Goal: Task Accomplishment & Management: Complete application form

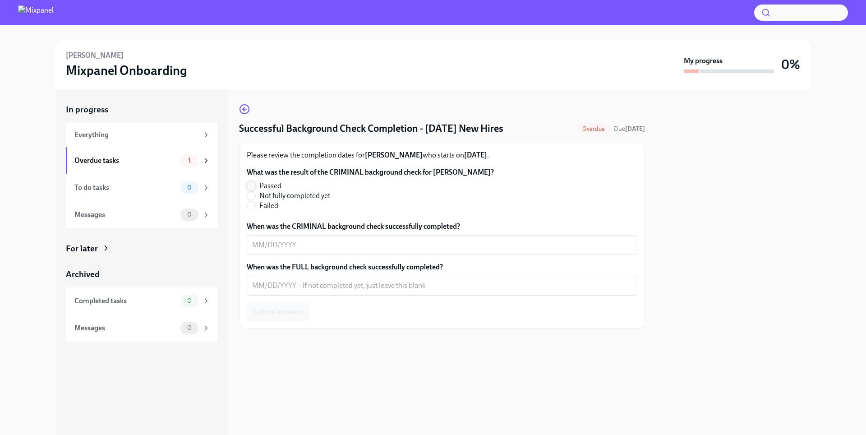
click at [248, 184] on input "Passed" at bounding box center [251, 186] width 8 height 8
radio input "true"
click at [278, 248] on textarea "When was the CRIMINAL background check successfully completed?" at bounding box center [442, 245] width 380 height 11
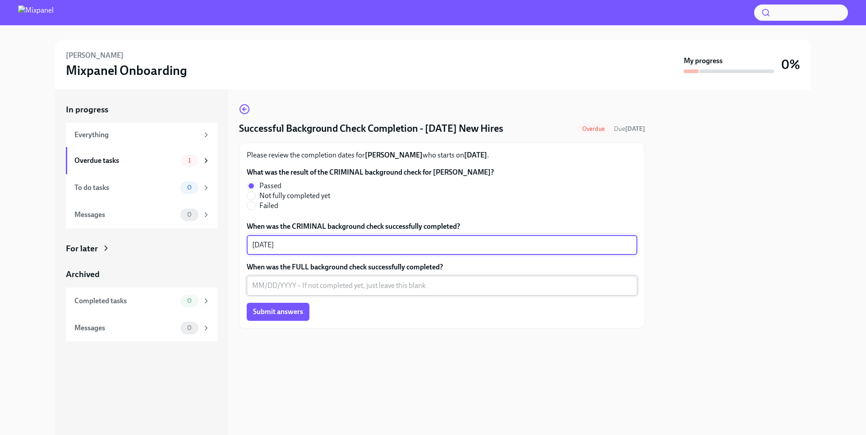
type textarea "08/29/2025"
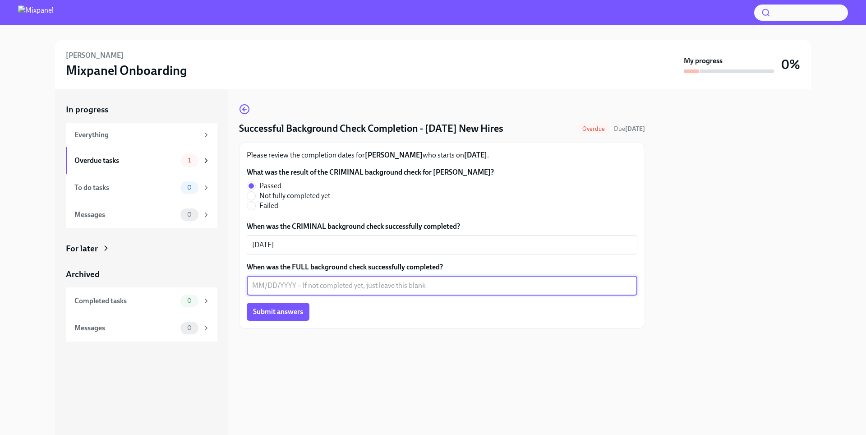
click at [262, 284] on textarea "When was the FULL background check successfully completed?" at bounding box center [442, 285] width 380 height 11
type textarea "08/29/2025"
click at [267, 314] on span "Submit answers" at bounding box center [278, 311] width 50 height 9
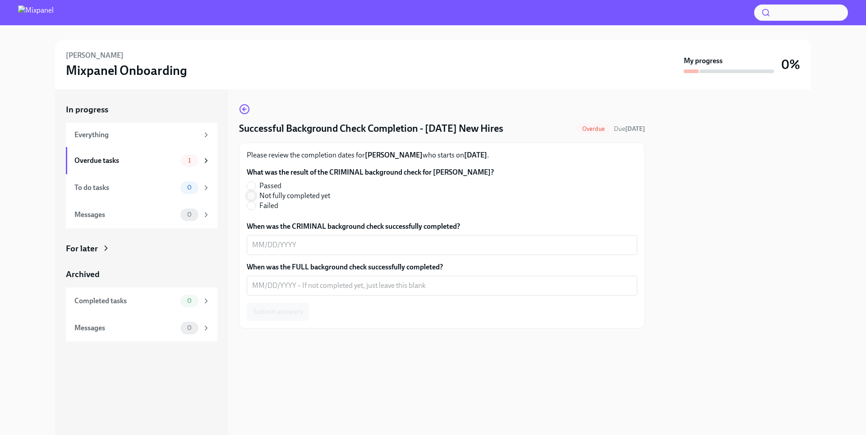
click at [252, 196] on input "Not fully completed yet" at bounding box center [251, 196] width 8 height 8
radio input "true"
click at [262, 247] on textarea "When was the CRIMINAL background check successfully completed?" at bounding box center [442, 245] width 380 height 11
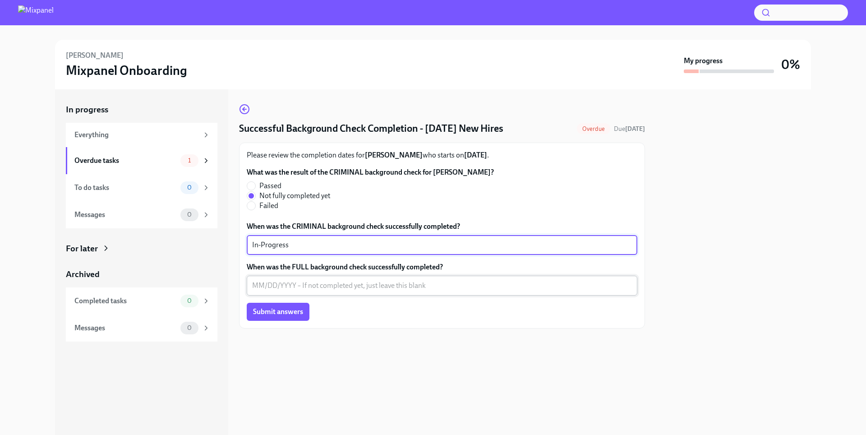
type textarea "In-Progress"
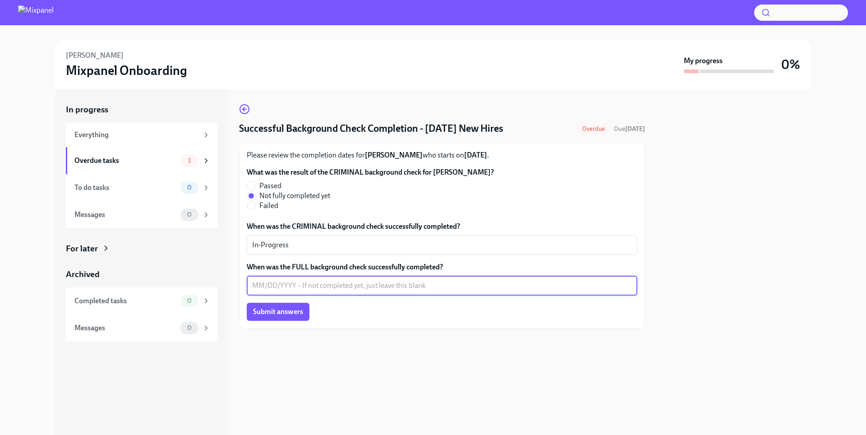
click at [258, 290] on textarea "When was the FULL background check successfully completed?" at bounding box center [442, 285] width 380 height 11
click at [266, 312] on span "Submit answers" at bounding box center [278, 311] width 50 height 9
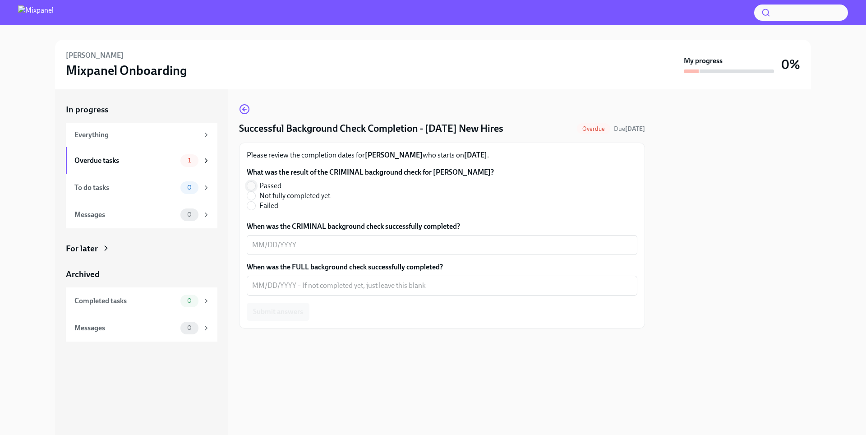
click at [250, 185] on input "Passed" at bounding box center [251, 186] width 8 height 8
radio input "true"
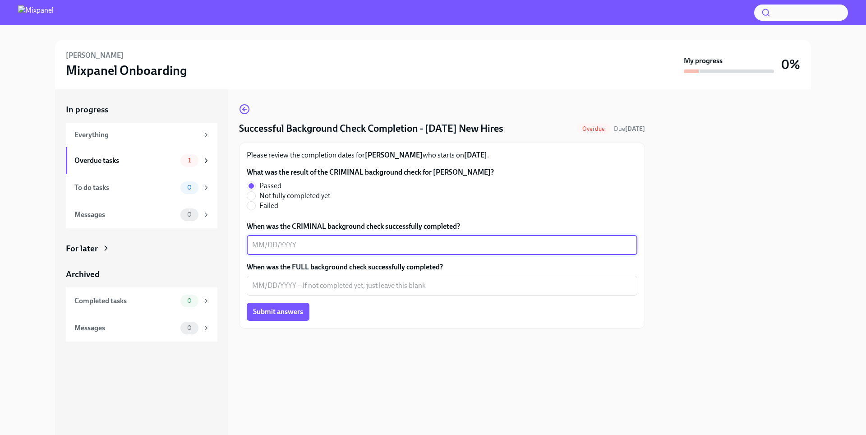
click at [267, 246] on textarea "When was the CRIMINAL background check successfully completed?" at bounding box center [442, 245] width 380 height 11
type textarea "09/16/2025"
click at [259, 283] on textarea "When was the FULL background check successfully completed?" at bounding box center [442, 285] width 380 height 11
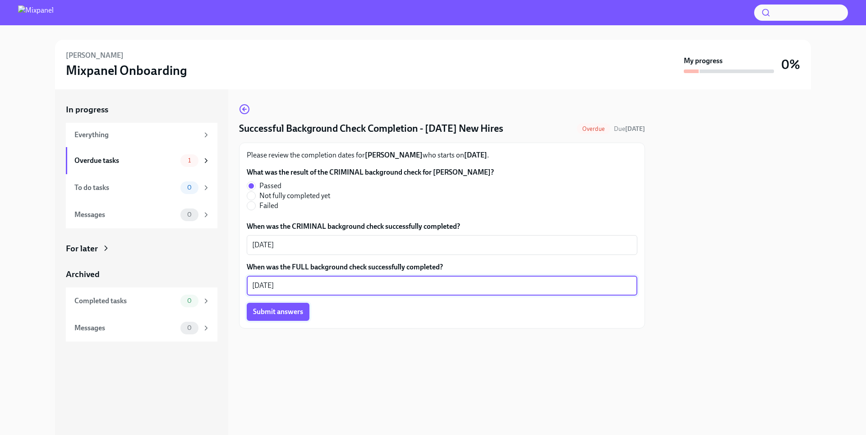
type textarea "09/16/2025"
click at [267, 317] on button "Submit answers" at bounding box center [278, 312] width 63 height 18
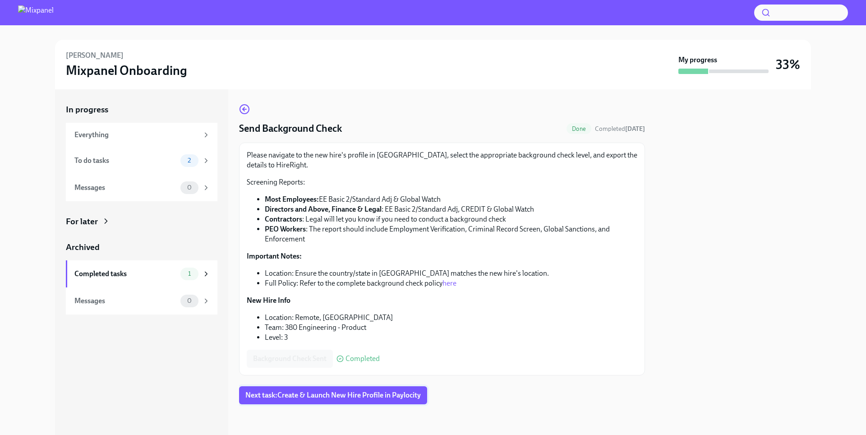
click at [288, 396] on span "Next task : Create & Launch New Hire Profile in Paylocity" at bounding box center [332, 395] width 175 height 9
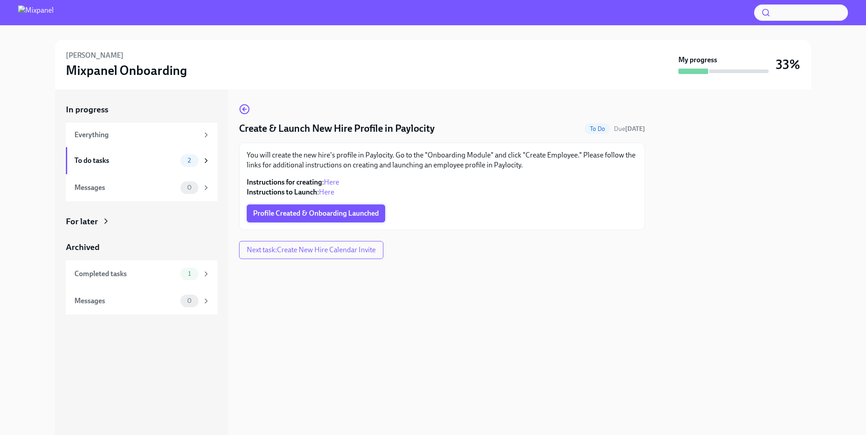
click at [328, 212] on span "Profile Created & Onboarding Launched" at bounding box center [316, 213] width 126 height 9
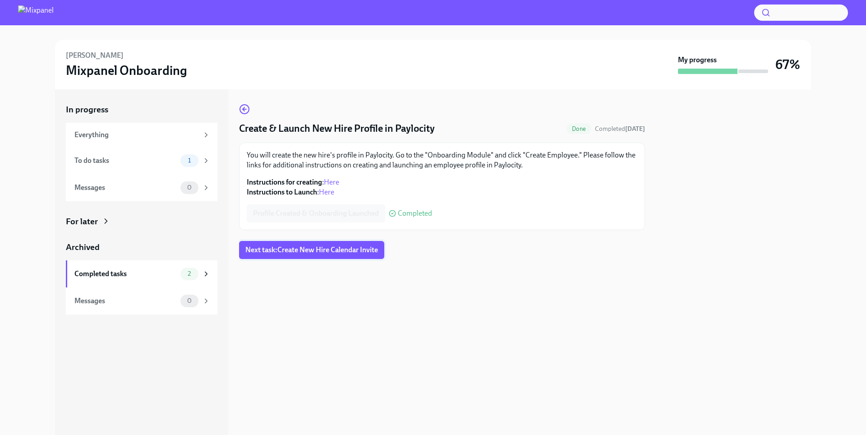
click at [318, 257] on button "Next task : Create New Hire Calendar Invite" at bounding box center [311, 250] width 145 height 18
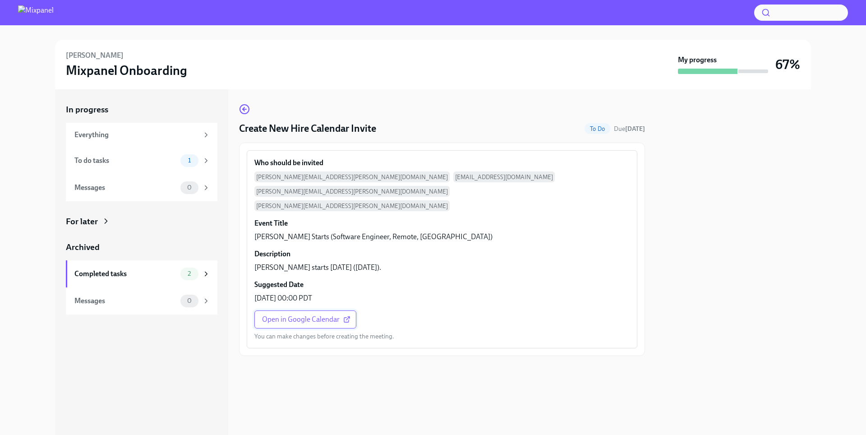
click at [312, 315] on span "Open in Google Calendar" at bounding box center [305, 319] width 87 height 9
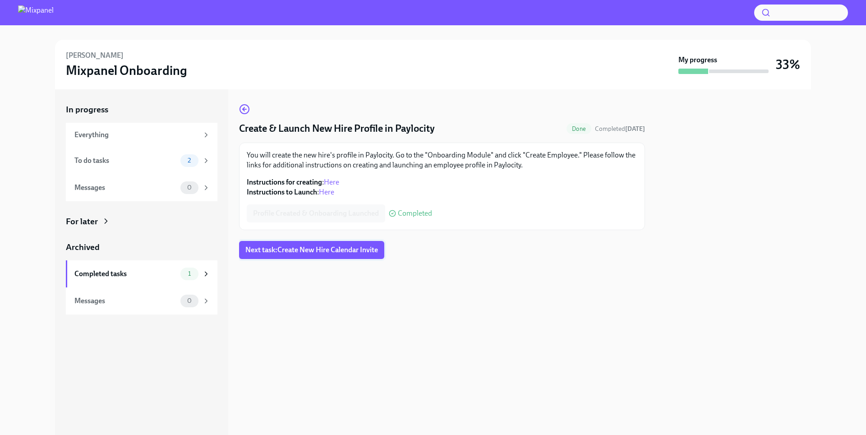
click at [295, 249] on span "Next task : Create New Hire Calendar Invite" at bounding box center [311, 249] width 133 height 9
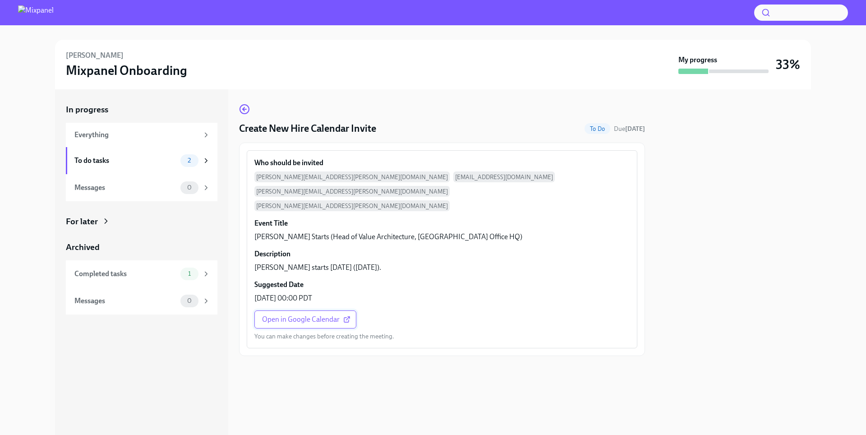
click at [304, 315] on span "Open in Google Calendar" at bounding box center [305, 319] width 87 height 9
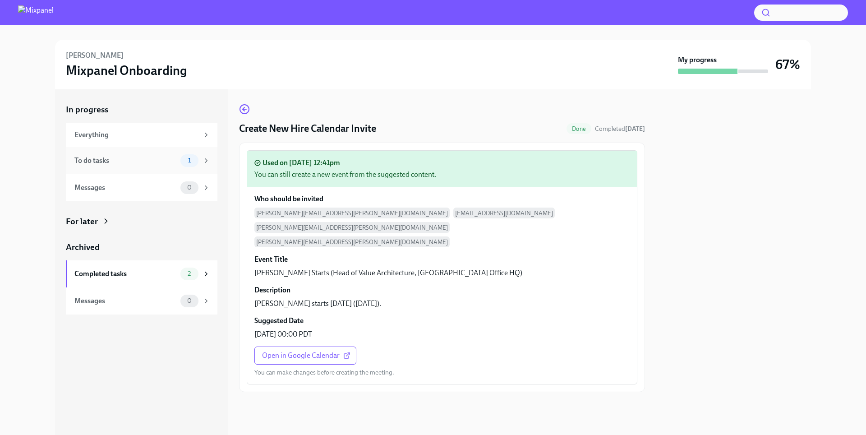
click at [171, 161] on div "To do tasks" at bounding box center [125, 161] width 102 height 10
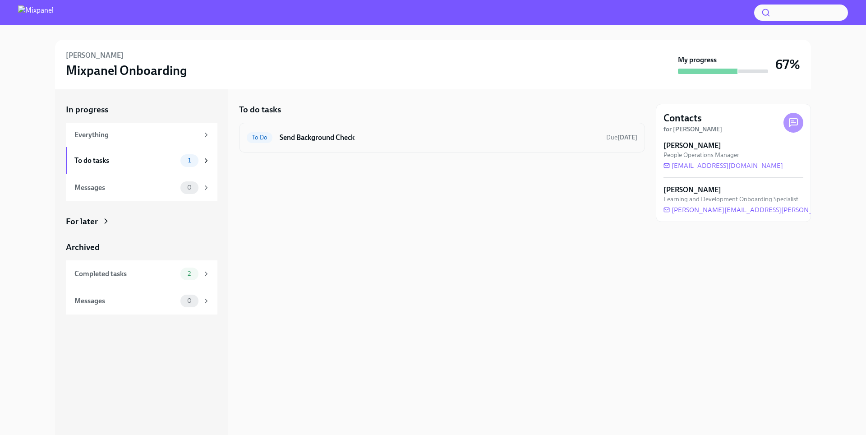
click at [305, 135] on h6 "Send Background Check" at bounding box center [439, 138] width 319 height 10
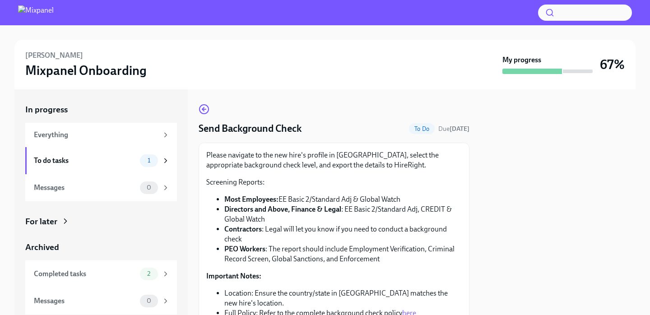
scroll to position [119, 0]
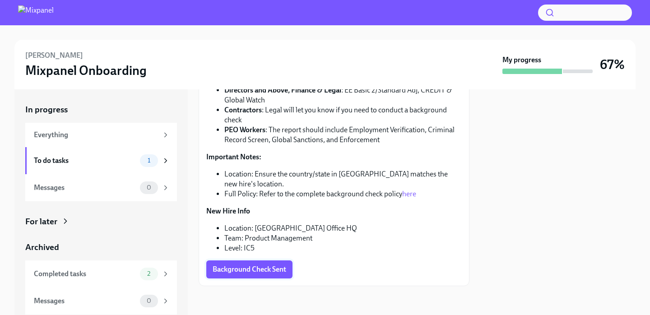
click at [239, 275] on button "Background Check Sent" at bounding box center [249, 269] width 86 height 18
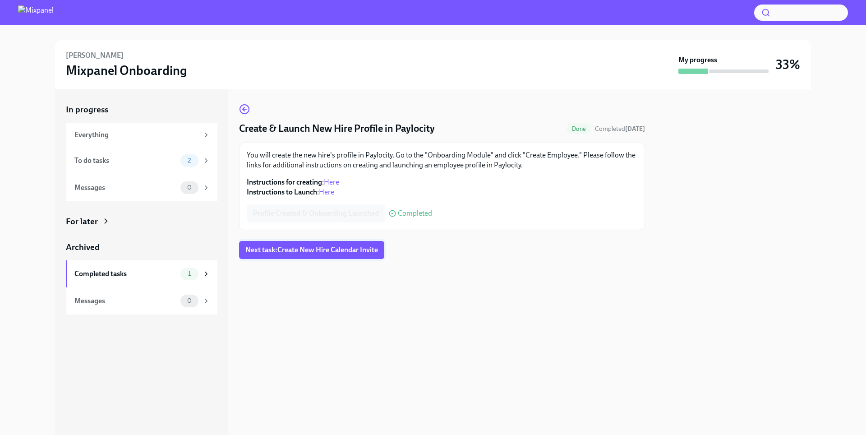
click at [310, 258] on button "Next task : Create New Hire Calendar Invite" at bounding box center [311, 250] width 145 height 18
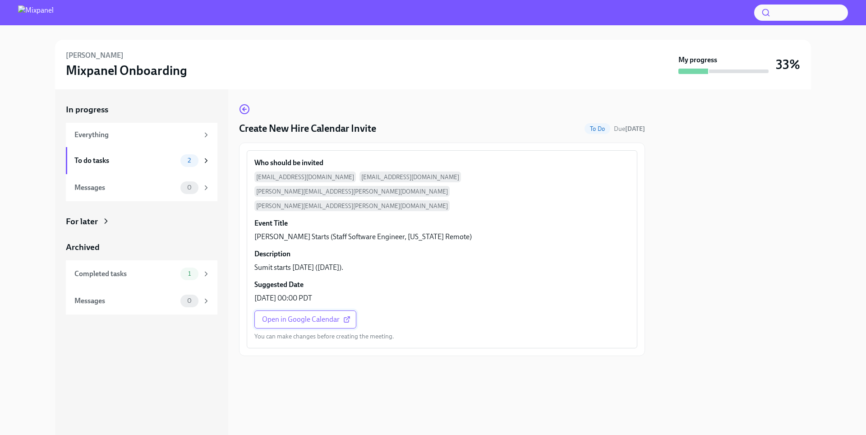
click at [312, 315] on span "Open in Google Calendar" at bounding box center [305, 319] width 87 height 9
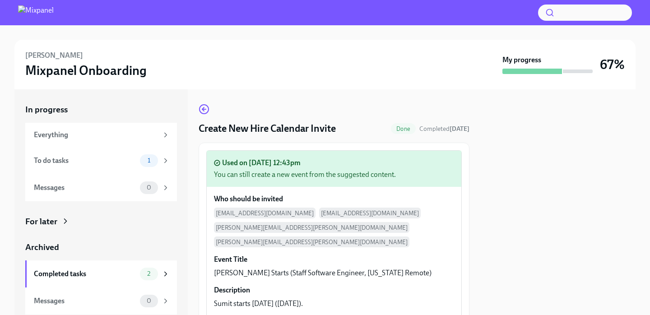
scroll to position [18, 0]
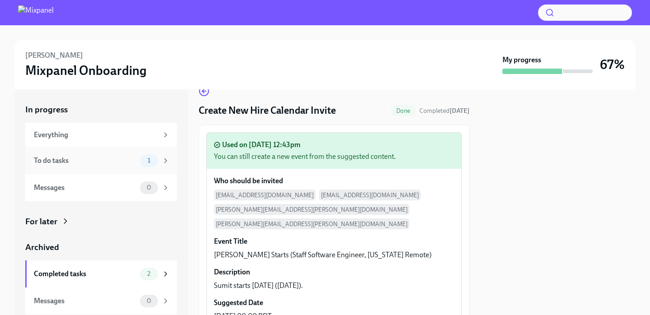
click at [126, 158] on div "To do tasks" at bounding box center [85, 161] width 102 height 10
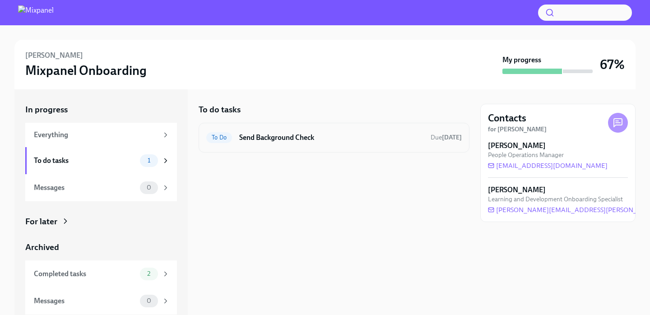
click at [258, 135] on h6 "Send Background Check" at bounding box center [331, 138] width 184 height 10
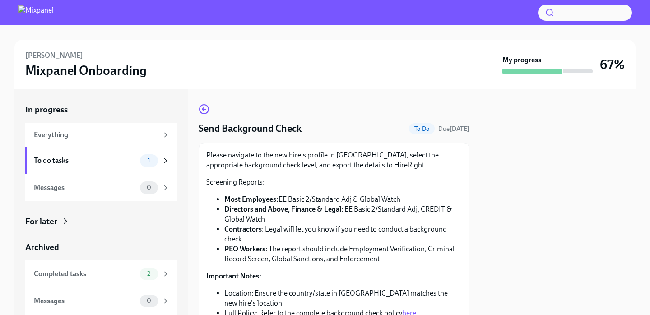
scroll to position [119, 0]
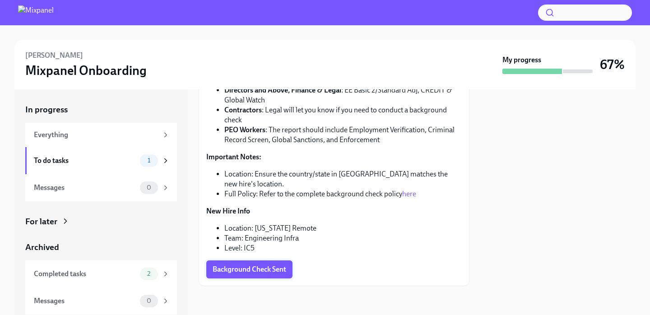
click at [260, 275] on button "Background Check Sent" at bounding box center [249, 269] width 86 height 18
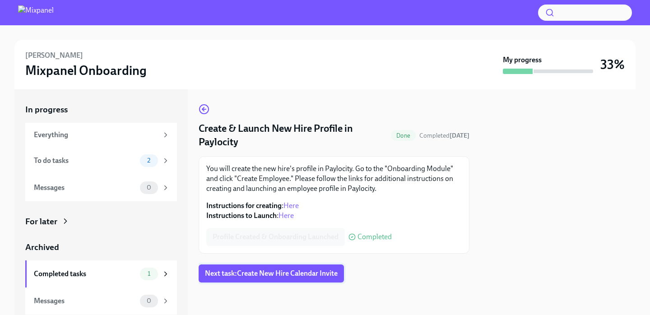
click at [233, 272] on span "Next task : Create New Hire Calendar Invite" at bounding box center [271, 273] width 133 height 9
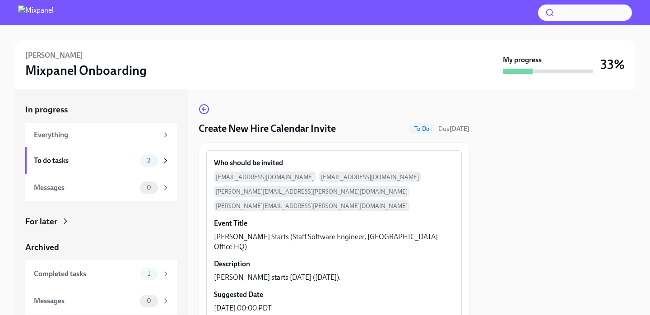
scroll to position [55, 0]
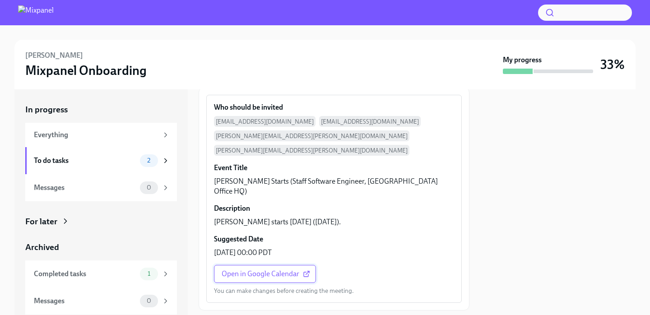
click at [257, 269] on span "Open in Google Calendar" at bounding box center [264, 273] width 87 height 9
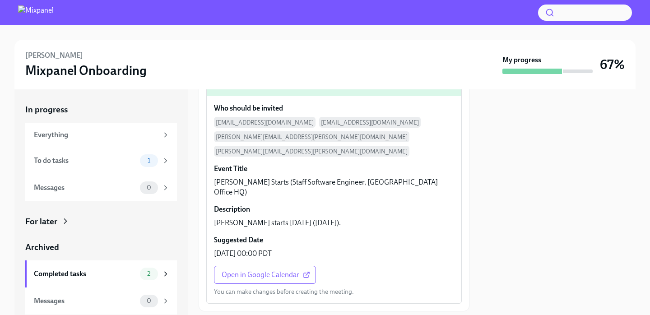
scroll to position [90, 0]
click at [106, 160] on div "To do tasks" at bounding box center [85, 161] width 102 height 10
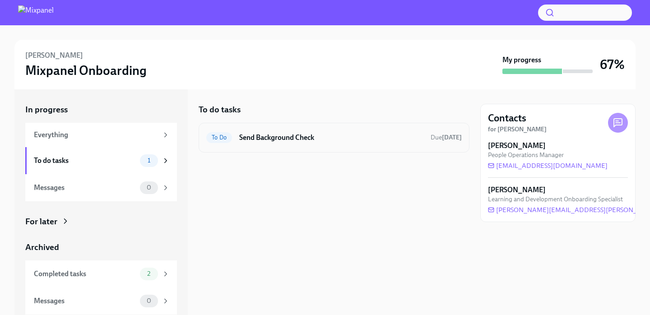
click at [267, 133] on h6 "Send Background Check" at bounding box center [331, 138] width 184 height 10
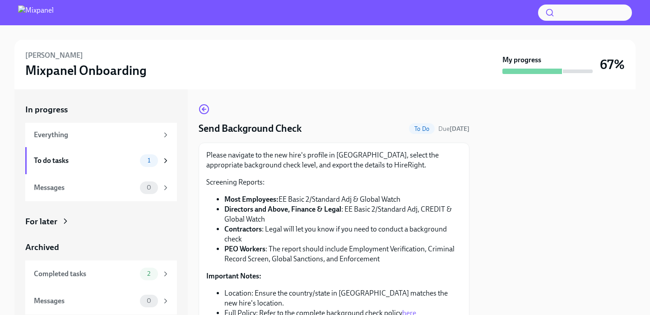
scroll to position [119, 0]
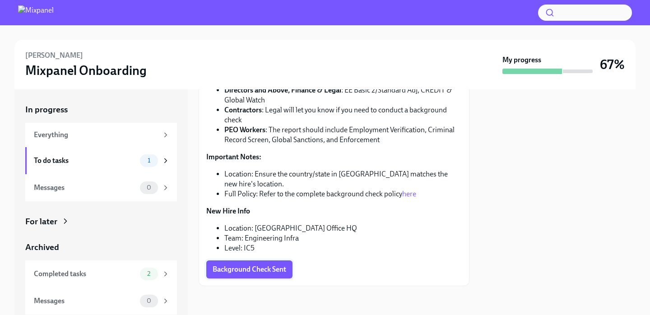
click at [237, 270] on span "Background Check Sent" at bounding box center [249, 269] width 74 height 9
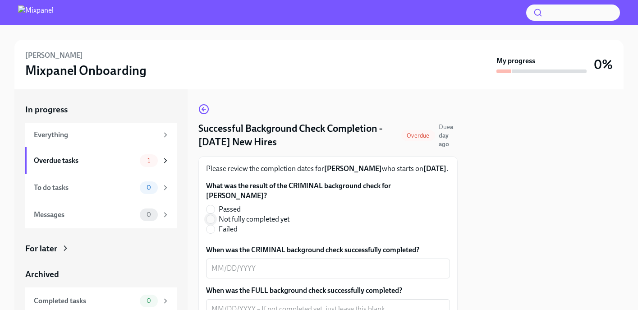
click at [211, 223] on input "Not fully completed yet" at bounding box center [211, 219] width 8 height 8
radio input "true"
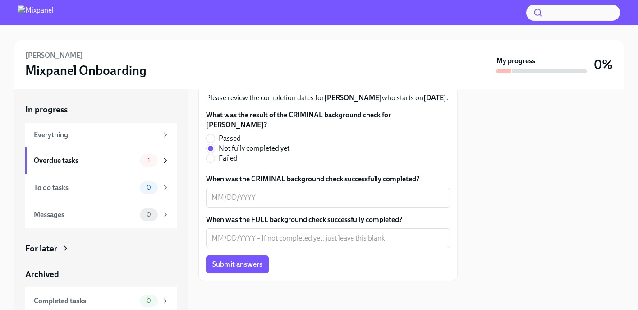
scroll to position [85, 0]
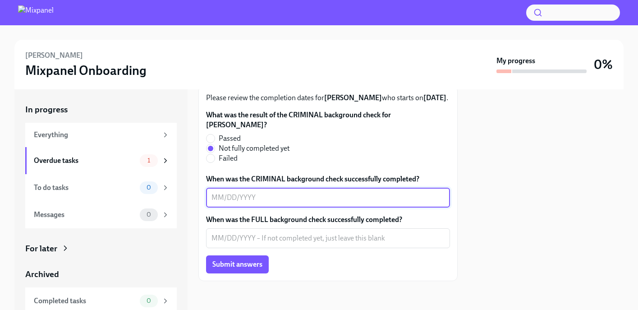
click at [228, 203] on textarea "When was the CRIMINAL background check successfully completed?" at bounding box center [328, 197] width 233 height 11
type textarea "In Progress"
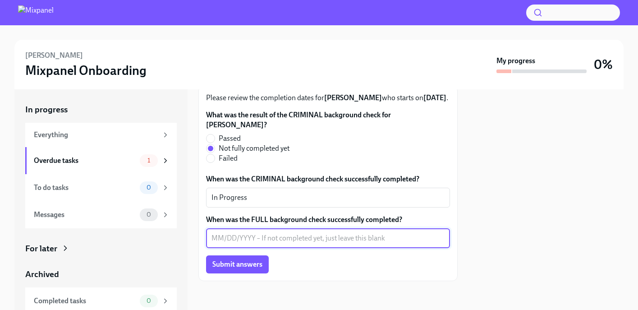
click at [226, 244] on textarea "When was the FULL background check successfully completed?" at bounding box center [328, 238] width 233 height 11
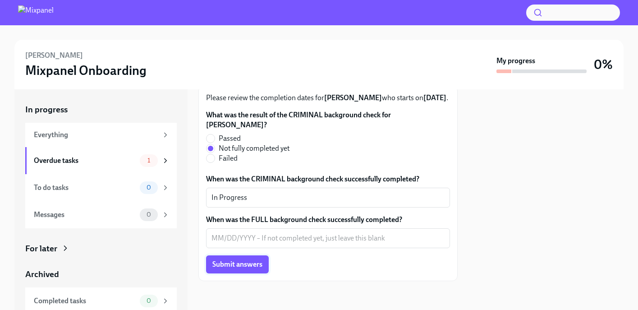
click at [226, 268] on span "Submit answers" at bounding box center [237, 264] width 50 height 9
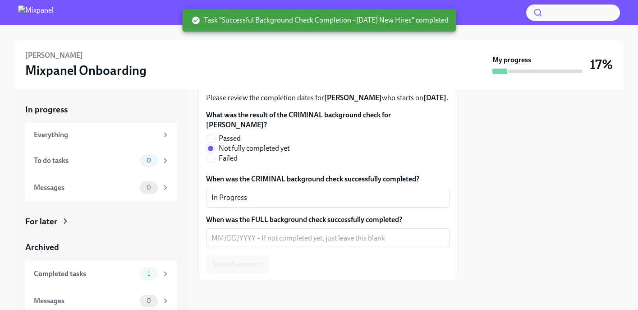
scroll to position [0, 0]
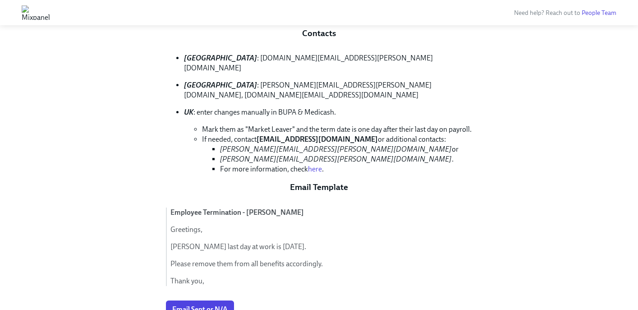
scroll to position [479, 0]
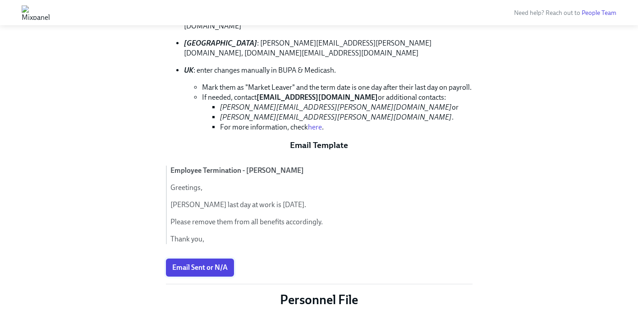
click at [221, 263] on span "Email Sent or N/A" at bounding box center [199, 267] width 55 height 9
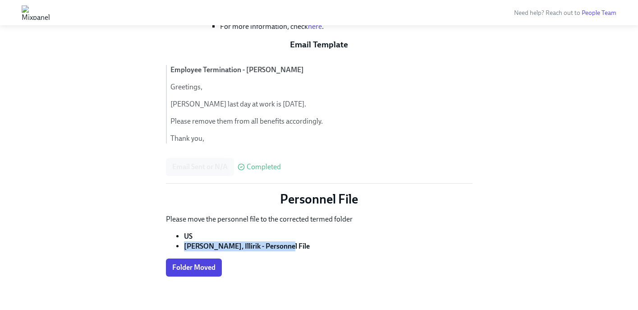
drag, startPoint x: 282, startPoint y: 236, endPoint x: 182, endPoint y: 236, distance: 100.6
click at [182, 236] on ul "US [PERSON_NAME], Illirik - Personnel File" at bounding box center [319, 241] width 307 height 20
click at [191, 263] on span "Folder Moved" at bounding box center [193, 267] width 43 height 9
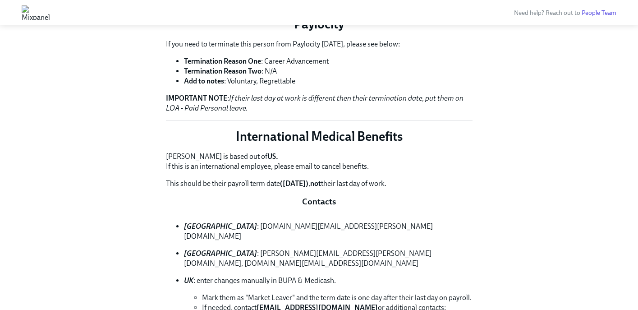
scroll to position [0, 0]
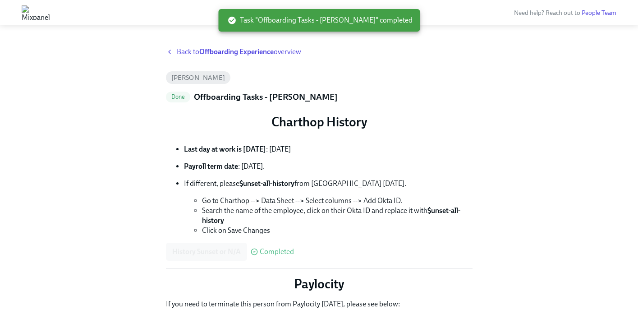
click at [189, 53] on span "Back to Offboarding Experience overview" at bounding box center [239, 52] width 124 height 10
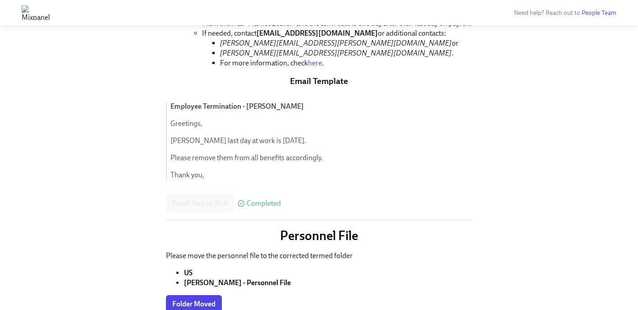
scroll to position [579, 0]
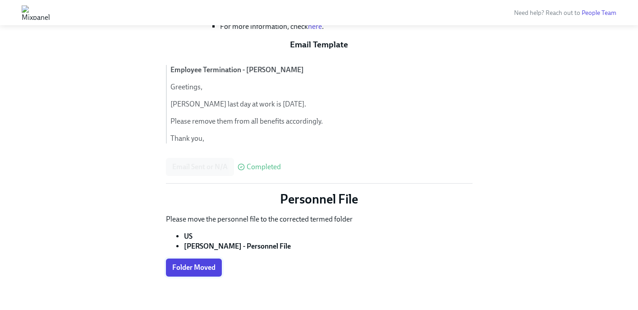
click at [190, 263] on span "Folder Moved" at bounding box center [193, 267] width 43 height 9
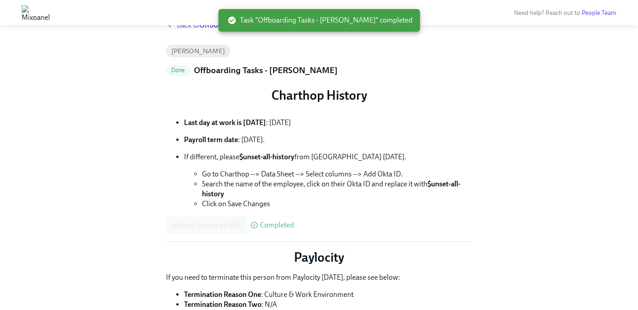
scroll to position [0, 0]
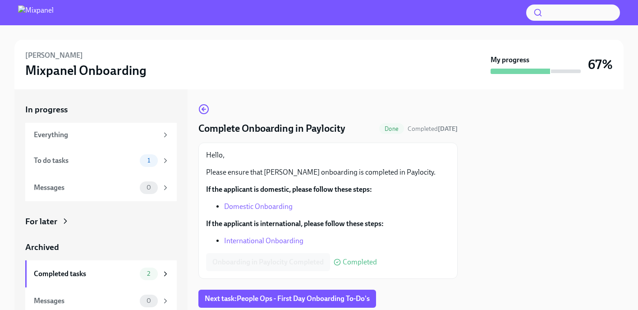
scroll to position [27, 0]
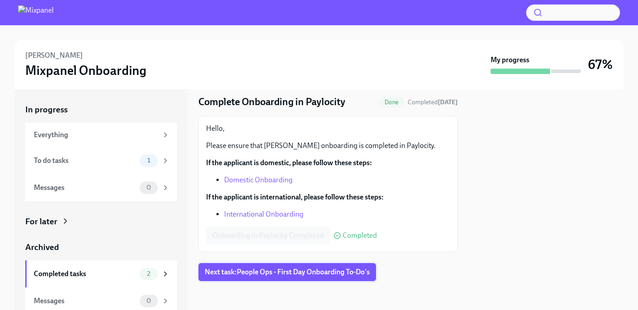
click at [268, 276] on button "Next task : People Ops - First Day Onboarding To-Do's" at bounding box center [287, 272] width 178 height 18
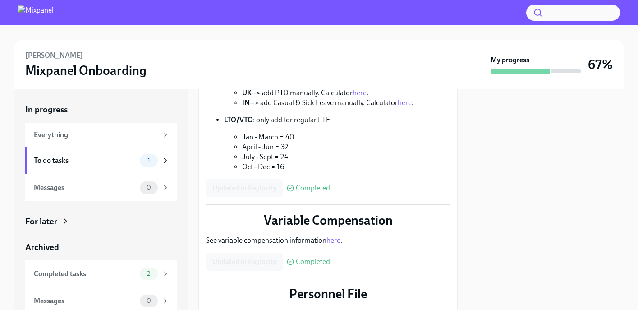
scroll to position [292, 0]
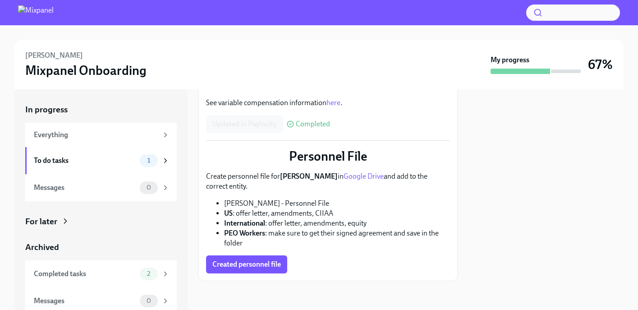
drag, startPoint x: 321, startPoint y: 202, endPoint x: 224, endPoint y: 204, distance: 97.5
click at [224, 204] on li "[PERSON_NAME] - Personnel File" at bounding box center [337, 203] width 226 height 10
copy li "Montag, Collin - Personnel File"
click at [236, 267] on span "Created personnel file" at bounding box center [246, 264] width 69 height 9
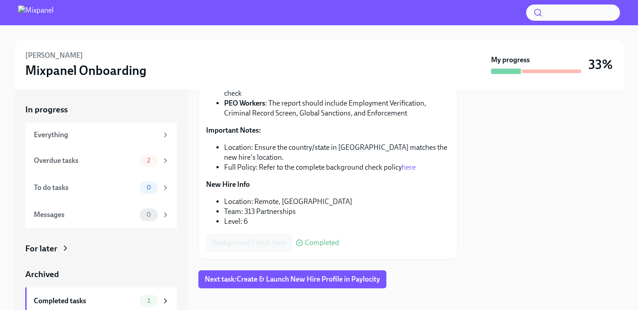
scroll to position [153, 0]
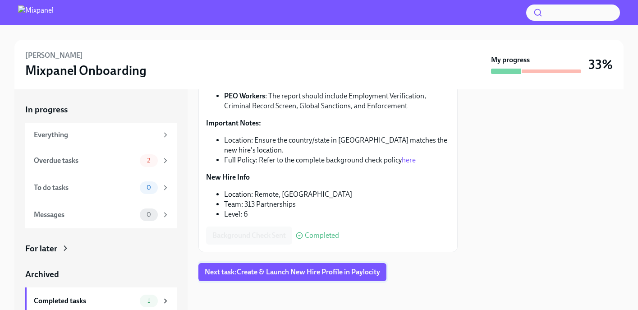
click at [241, 277] on button "Next task : Create & Launch New Hire Profile in Paylocity" at bounding box center [292, 272] width 188 height 18
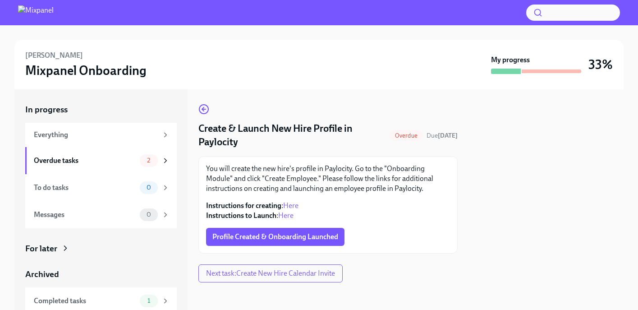
scroll to position [1, 0]
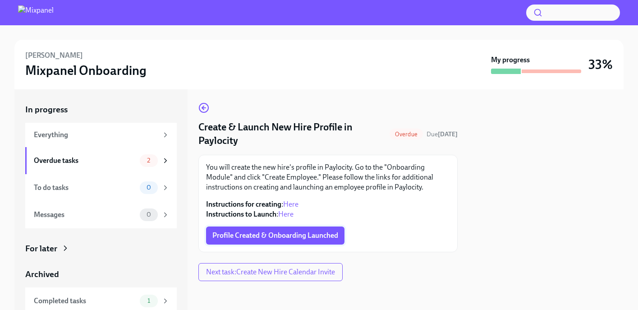
click at [230, 235] on span "Profile Created & Onboarding Launched" at bounding box center [275, 235] width 126 height 9
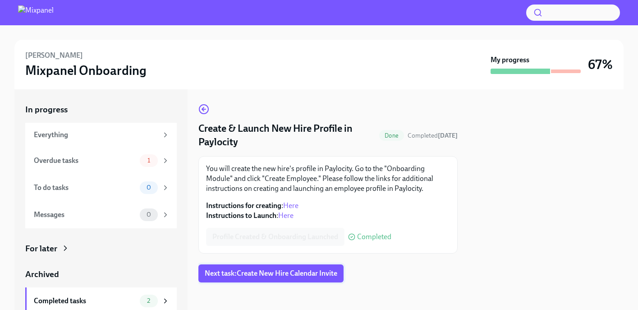
click at [235, 274] on span "Next task : Create New Hire Calendar Invite" at bounding box center [271, 273] width 133 height 9
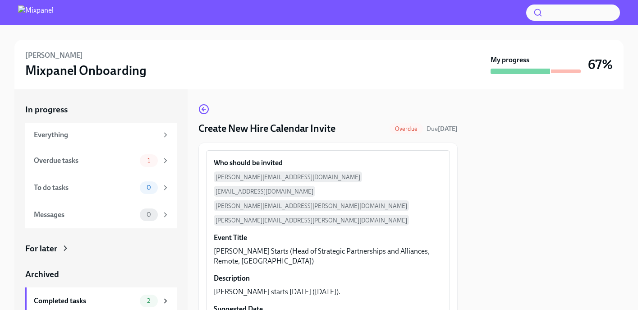
scroll to position [70, 0]
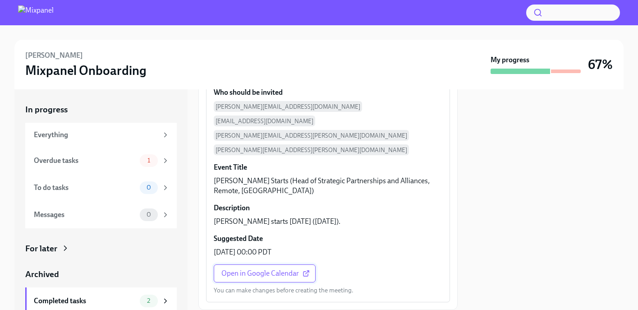
click at [246, 269] on span "Open in Google Calendar" at bounding box center [264, 273] width 87 height 9
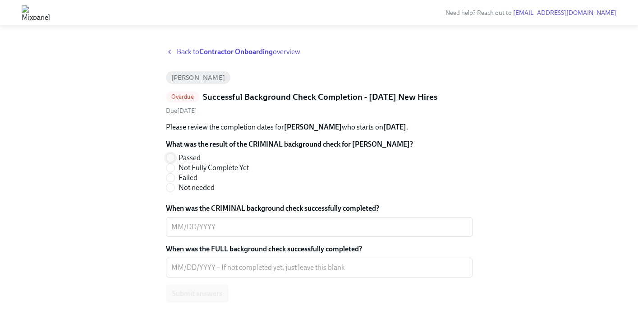
click at [169, 162] on input "Passed" at bounding box center [170, 158] width 8 height 8
radio input "true"
click at [188, 232] on textarea "When was the CRIMINAL background check successfully completed?" at bounding box center [319, 226] width 296 height 11
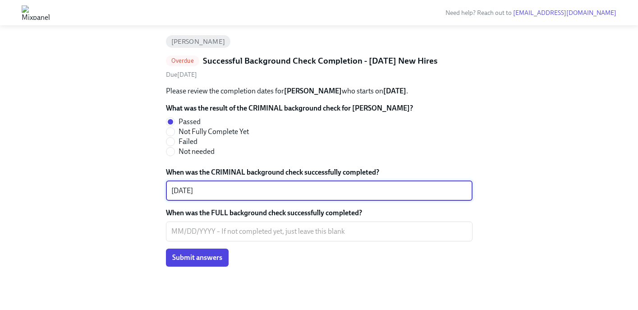
scroll to position [45, 0]
type textarea "07/18/2022"
click at [209, 258] on span "Submit answers" at bounding box center [197, 257] width 50 height 9
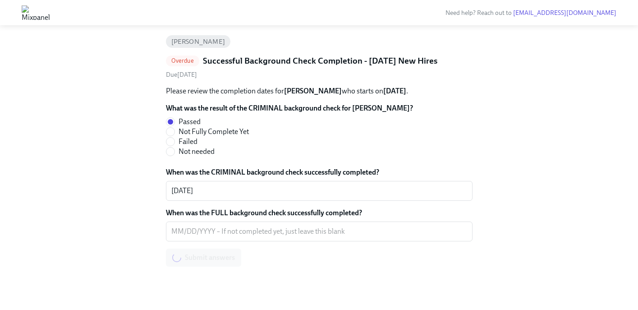
scroll to position [37, 0]
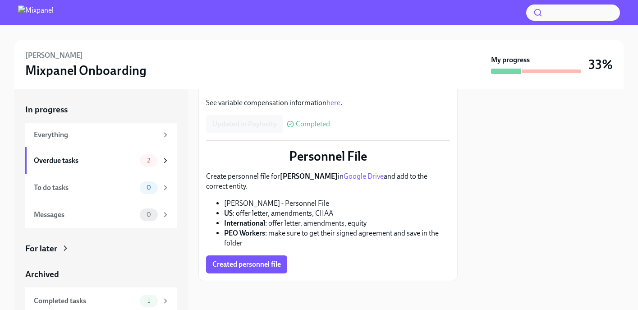
scroll to position [305, 0]
drag, startPoint x: 318, startPoint y: 203, endPoint x: 225, endPoint y: 204, distance: 92.5
click at [225, 204] on li "Sherman, Ken - Personnel File" at bounding box center [337, 203] width 226 height 10
copy li "Sherman, Ken - Personnel File"
click at [241, 261] on span "Created personnel file" at bounding box center [246, 264] width 69 height 9
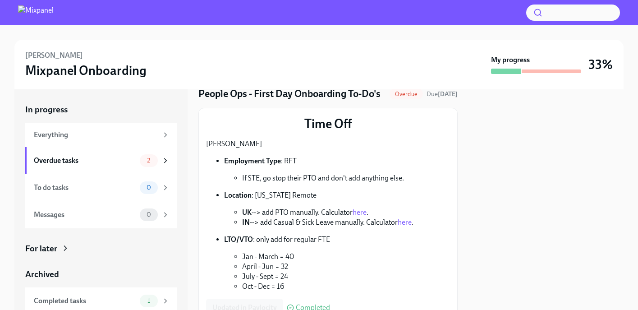
scroll to position [0, 0]
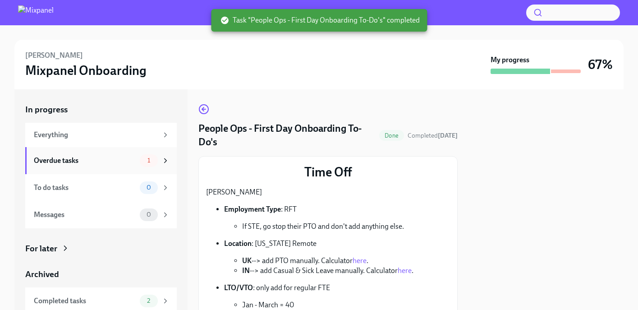
click at [122, 162] on div "Overdue tasks" at bounding box center [85, 161] width 102 height 10
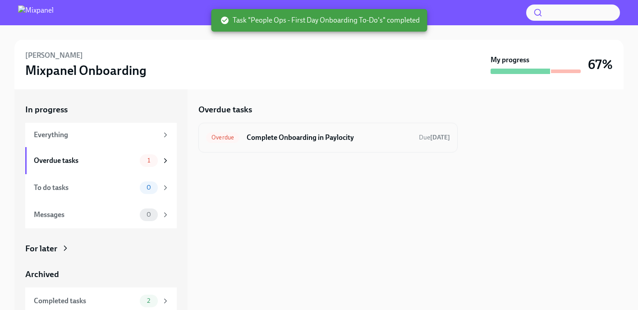
click at [281, 142] on div "Overdue Complete Onboarding in Paylocity Due 9 days ago" at bounding box center [328, 137] width 244 height 14
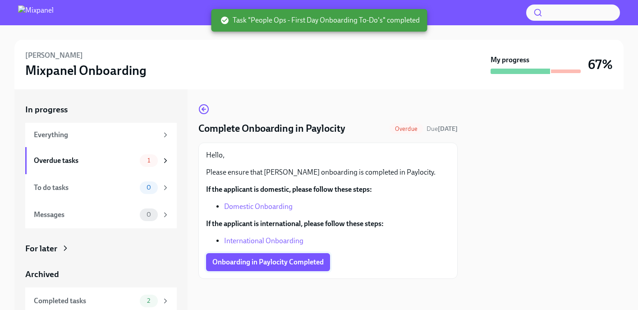
click at [261, 263] on span "Onboarding in Paylocity Completed" at bounding box center [267, 262] width 111 height 9
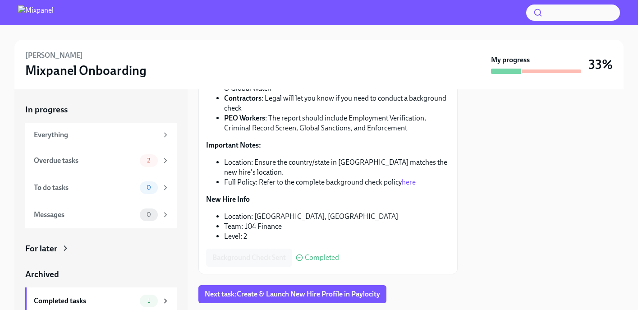
scroll to position [153, 0]
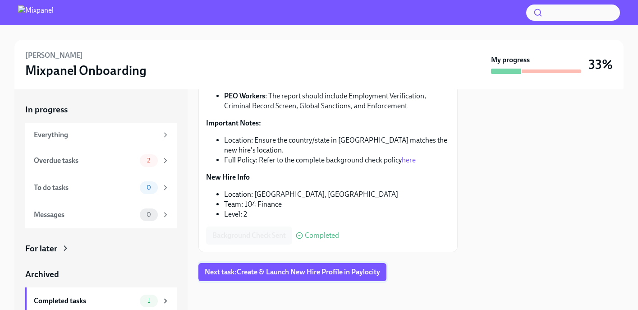
click at [259, 278] on button "Next task : Create & Launch New Hire Profile in Paylocity" at bounding box center [292, 272] width 188 height 18
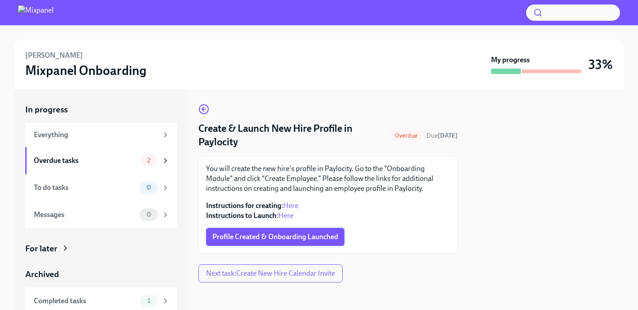
click at [243, 237] on span "Profile Created & Onboarding Launched" at bounding box center [275, 236] width 126 height 9
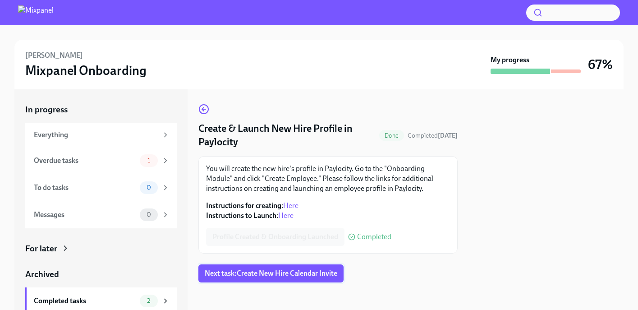
click at [254, 277] on span "Next task : Create New Hire Calendar Invite" at bounding box center [271, 273] width 133 height 9
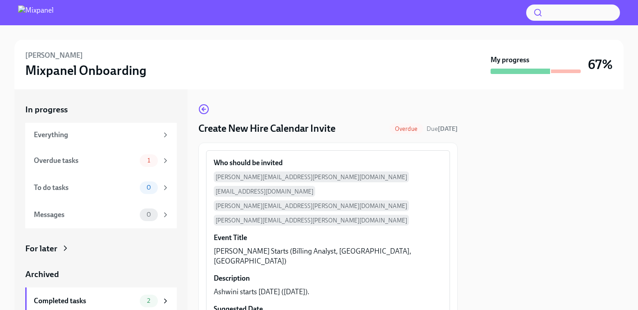
scroll to position [60, 0]
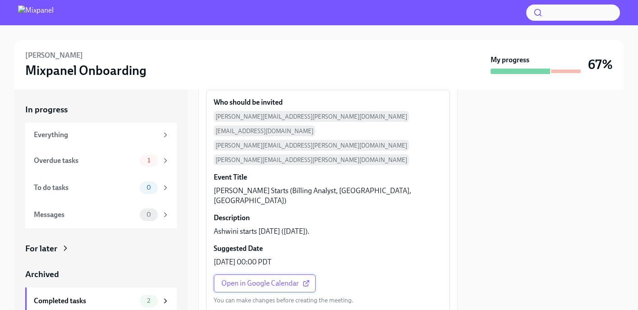
click at [255, 279] on span "Open in Google Calendar" at bounding box center [264, 283] width 87 height 9
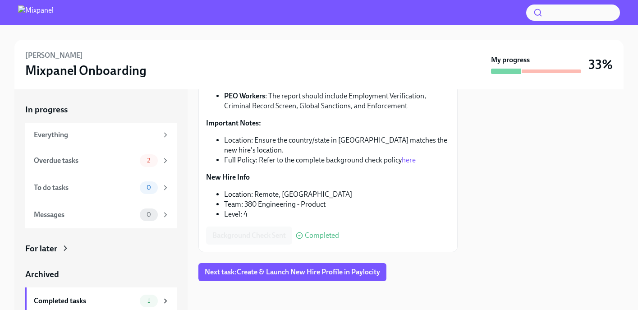
scroll to position [152, 0]
click at [231, 277] on button "Next task : Create & Launch New Hire Profile in Paylocity" at bounding box center [292, 272] width 188 height 18
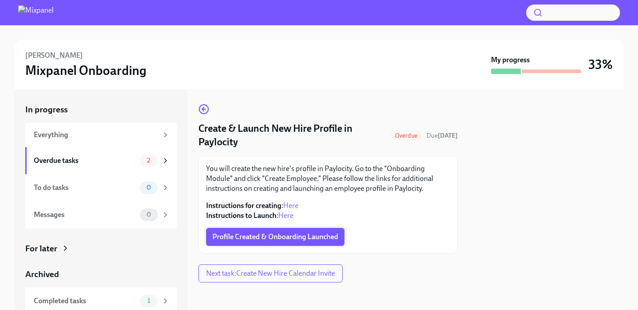
click at [251, 235] on span "Profile Created & Onboarding Launched" at bounding box center [275, 236] width 126 height 9
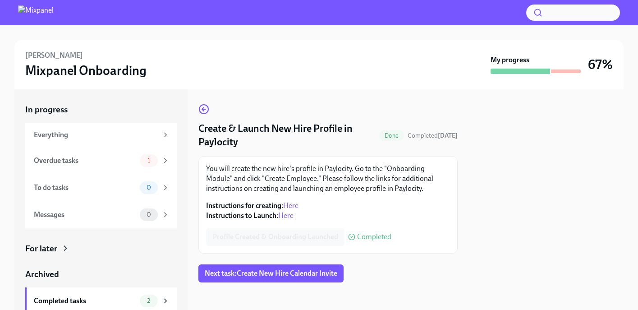
scroll to position [1, 0]
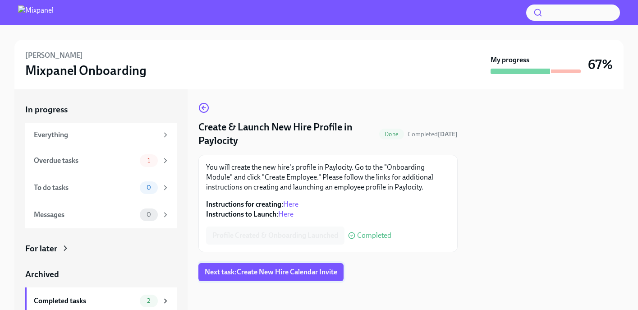
click at [241, 281] on button "Next task : Create New Hire Calendar Invite" at bounding box center [270, 272] width 145 height 18
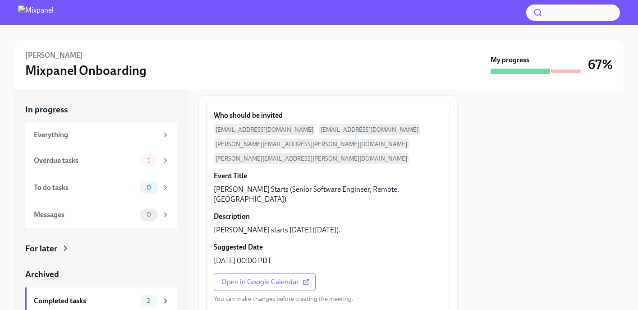
scroll to position [60, 0]
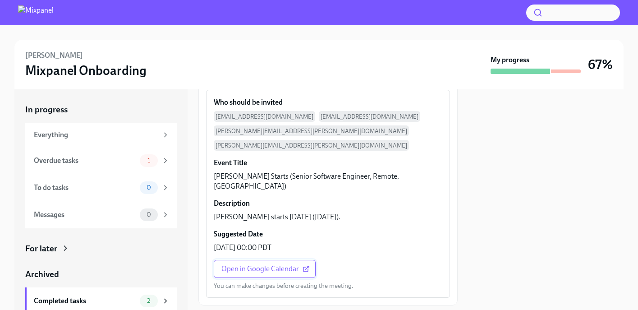
click at [253, 264] on span "Open in Google Calendar" at bounding box center [264, 268] width 87 height 9
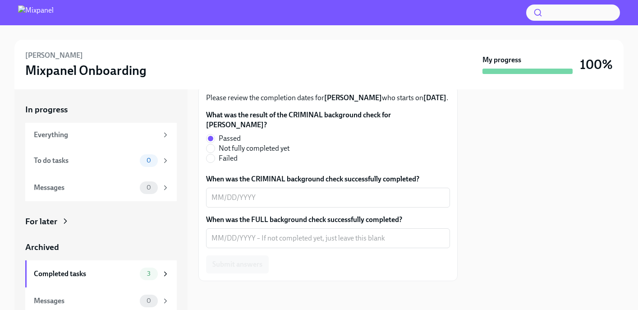
scroll to position [70, 0]
click at [322, 198] on textarea "When was the CRIMINAL background check successfully completed?" at bounding box center [328, 198] width 233 height 11
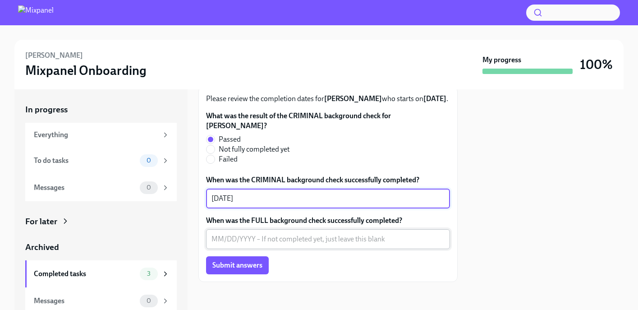
type textarea "[DATE]"
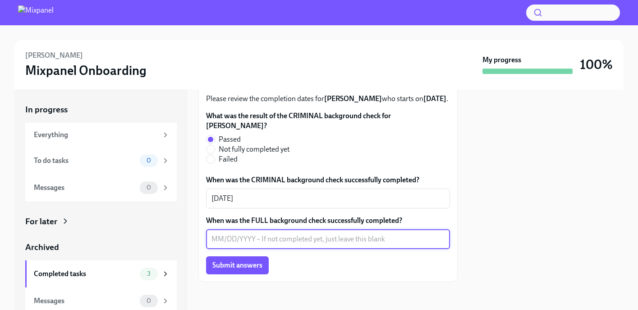
click at [215, 243] on textarea "When was the FULL background check successfully completed?" at bounding box center [328, 239] width 233 height 11
type textarea "09/09/2025"
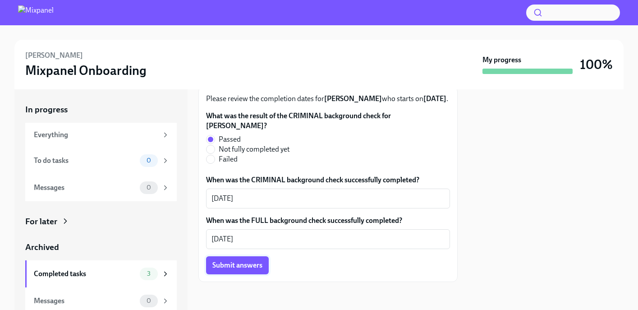
click at [225, 263] on span "Submit answers" at bounding box center [237, 265] width 50 height 9
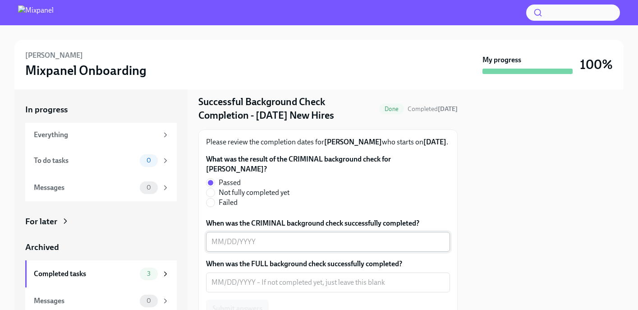
scroll to position [26, 0]
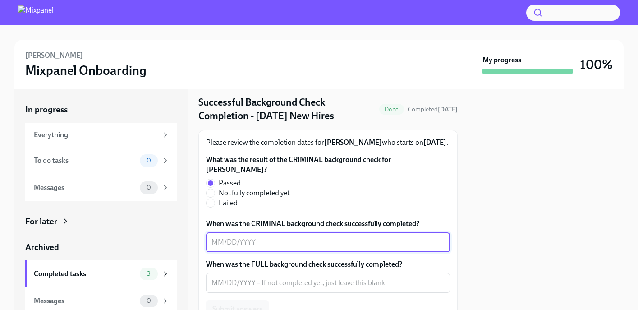
click at [214, 242] on textarea "When was the CRIMINAL background check successfully completed?" at bounding box center [328, 242] width 233 height 11
type textarea "[DATE]"
click at [219, 279] on textarea "When was the FULL background check successfully completed?" at bounding box center [328, 282] width 233 height 11
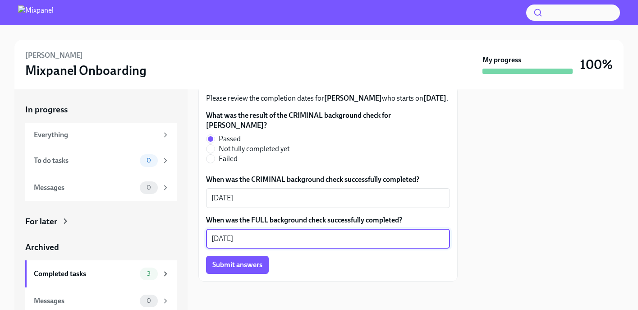
scroll to position [69, 0]
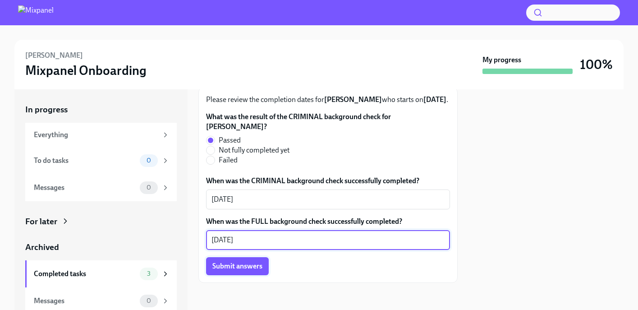
type textarea "09/15/2025"
click at [228, 272] on button "Submit answers" at bounding box center [237, 266] width 63 height 18
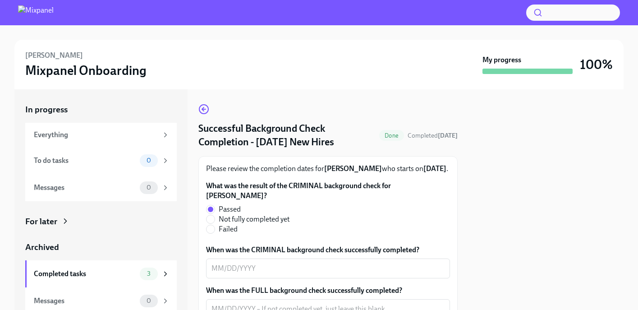
scroll to position [4, 0]
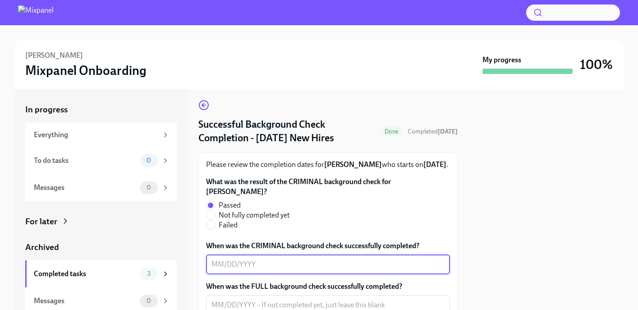
click at [223, 268] on textarea "When was the CRIMINAL background check successfully completed?" at bounding box center [328, 264] width 233 height 11
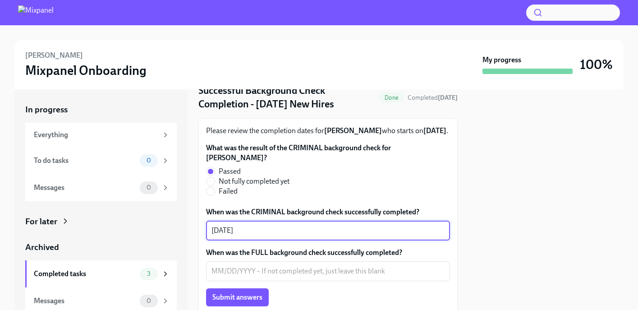
scroll to position [41, 0]
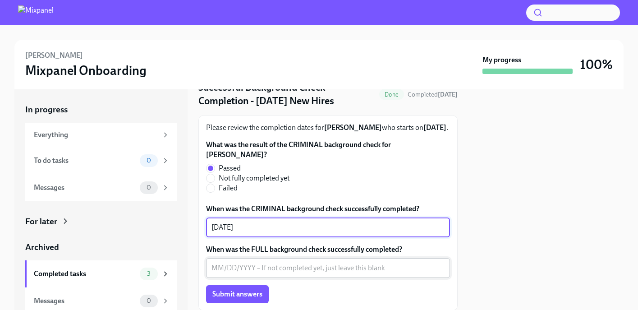
type textarea "09/15/2025"
click at [217, 270] on textarea "When was the FULL background check successfully completed?" at bounding box center [328, 268] width 233 height 11
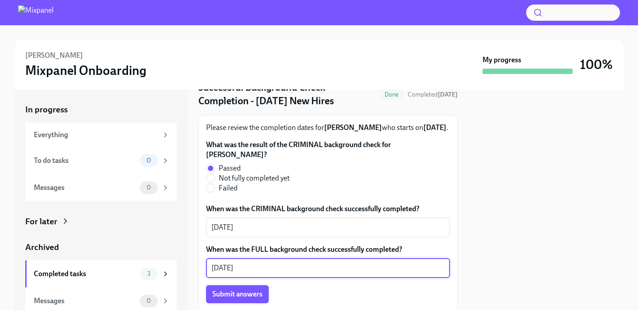
type textarea "09/16/2025"
click at [215, 296] on span "Submit answers" at bounding box center [237, 294] width 50 height 9
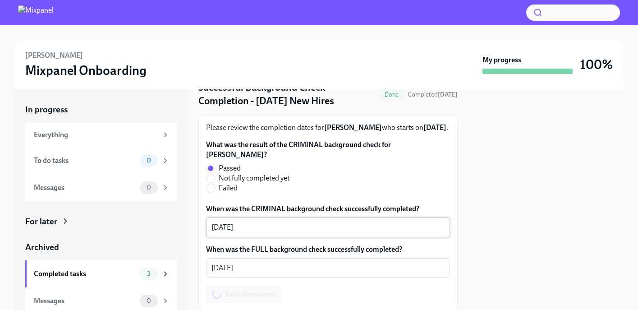
scroll to position [71, 0]
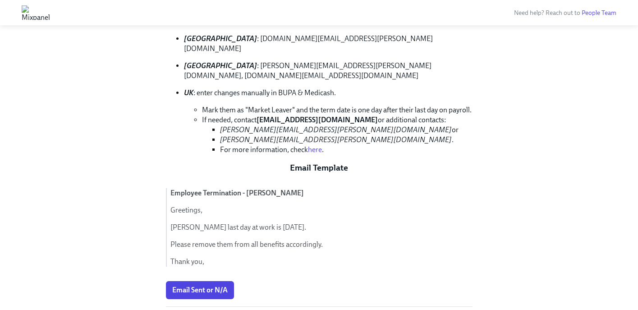
scroll to position [484, 0]
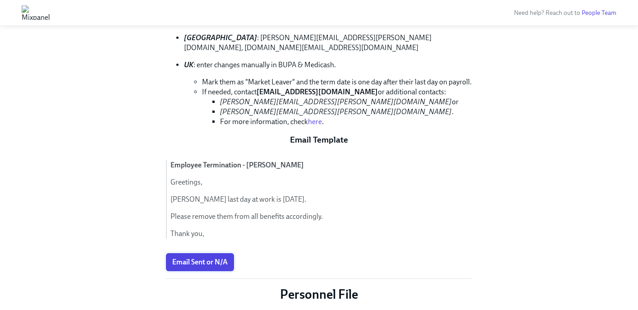
click at [216, 258] on span "Email Sent or N/A" at bounding box center [199, 262] width 55 height 9
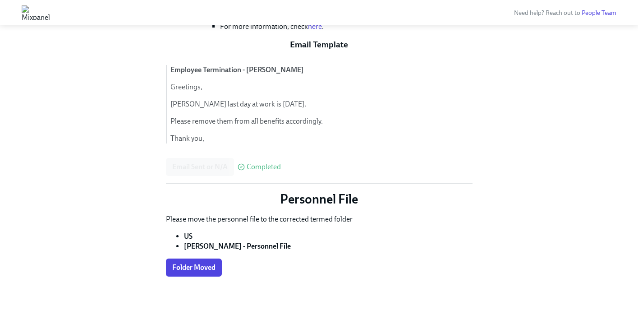
drag, startPoint x: 294, startPoint y: 238, endPoint x: 183, endPoint y: 238, distance: 111.4
click at [183, 238] on ul "US [PERSON_NAME] File" at bounding box center [319, 241] width 307 height 20
click at [194, 263] on span "Folder Moved" at bounding box center [193, 267] width 43 height 9
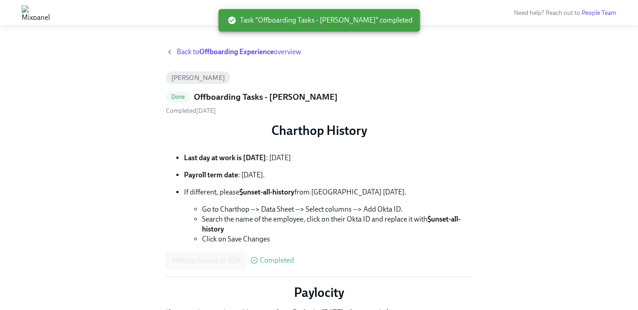
click at [180, 50] on span "Back to Offboarding Experience overview" at bounding box center [239, 52] width 124 height 10
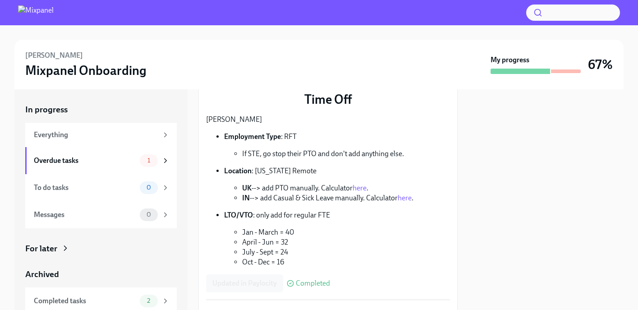
scroll to position [55, 0]
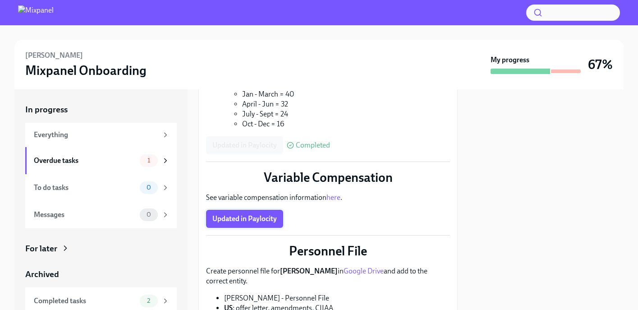
click at [264, 223] on span "Updated in Paylocity" at bounding box center [244, 218] width 64 height 9
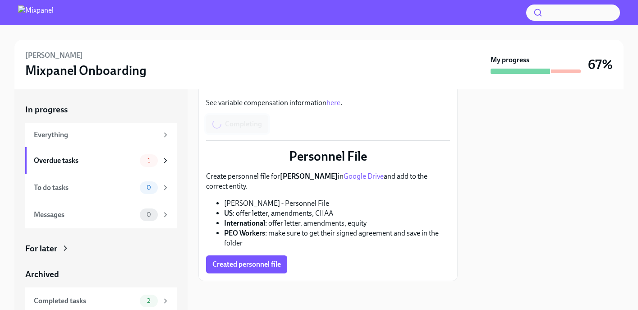
scroll to position [303, 0]
drag, startPoint x: 319, startPoint y: 203, endPoint x: 219, endPoint y: 206, distance: 100.2
click at [224, 206] on li "[PERSON_NAME] - Personnel File" at bounding box center [337, 203] width 226 height 10
copy li "[PERSON_NAME] - Personnel File"
click at [260, 264] on span "Created personnel file" at bounding box center [246, 264] width 69 height 9
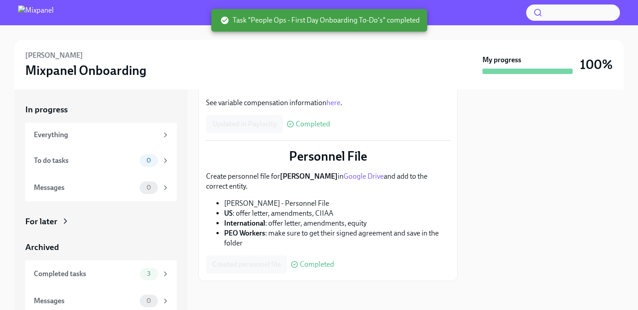
scroll to position [0, 0]
